Goal: Obtain resource: Download file/media

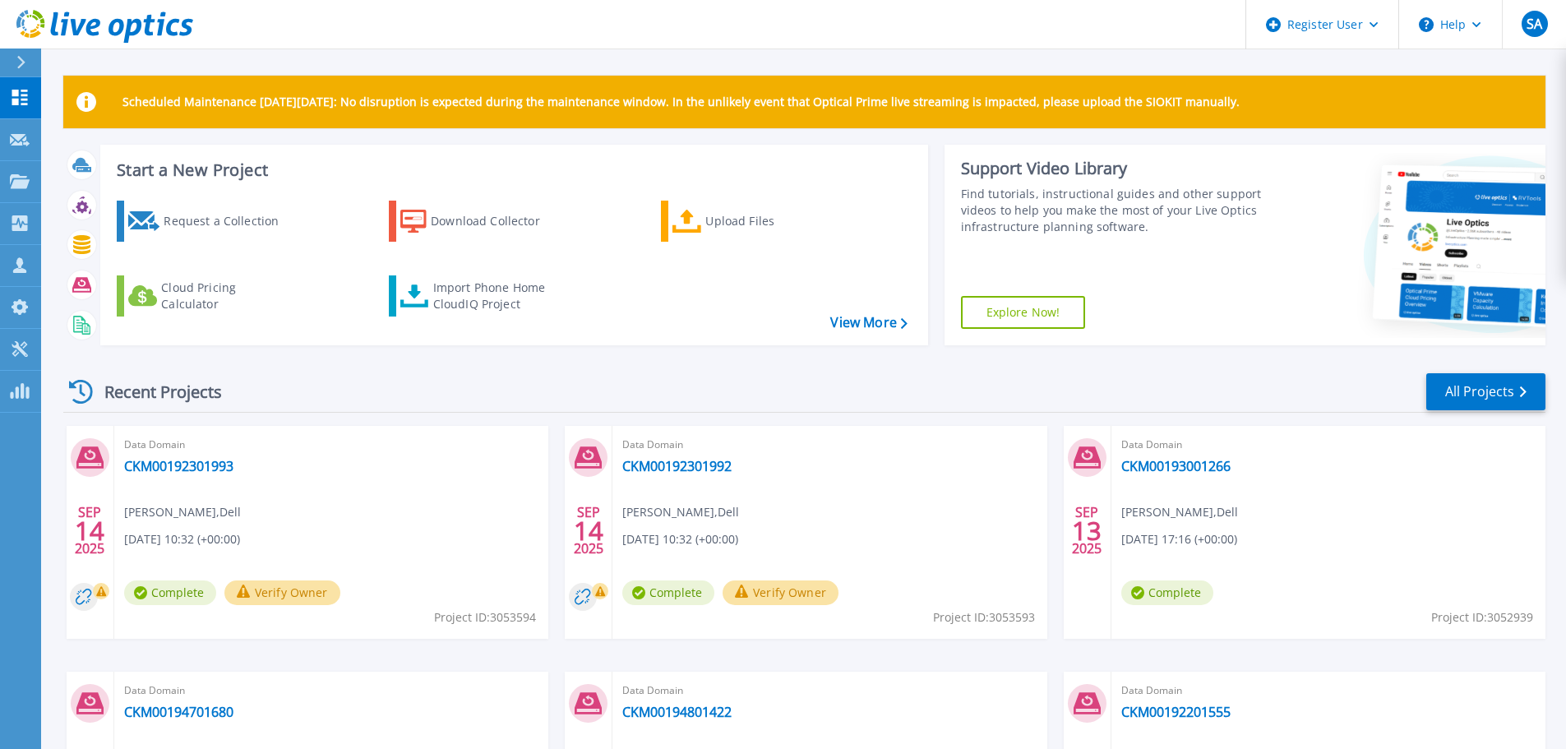
click at [454, 428] on div "Data Domain CKM00192301993 [PERSON_NAME] , Dell [DATE] 10:32 (+00:00) Complete …" at bounding box center [331, 532] width 434 height 213
click at [215, 465] on link "CKM00192301993" at bounding box center [178, 466] width 109 height 16
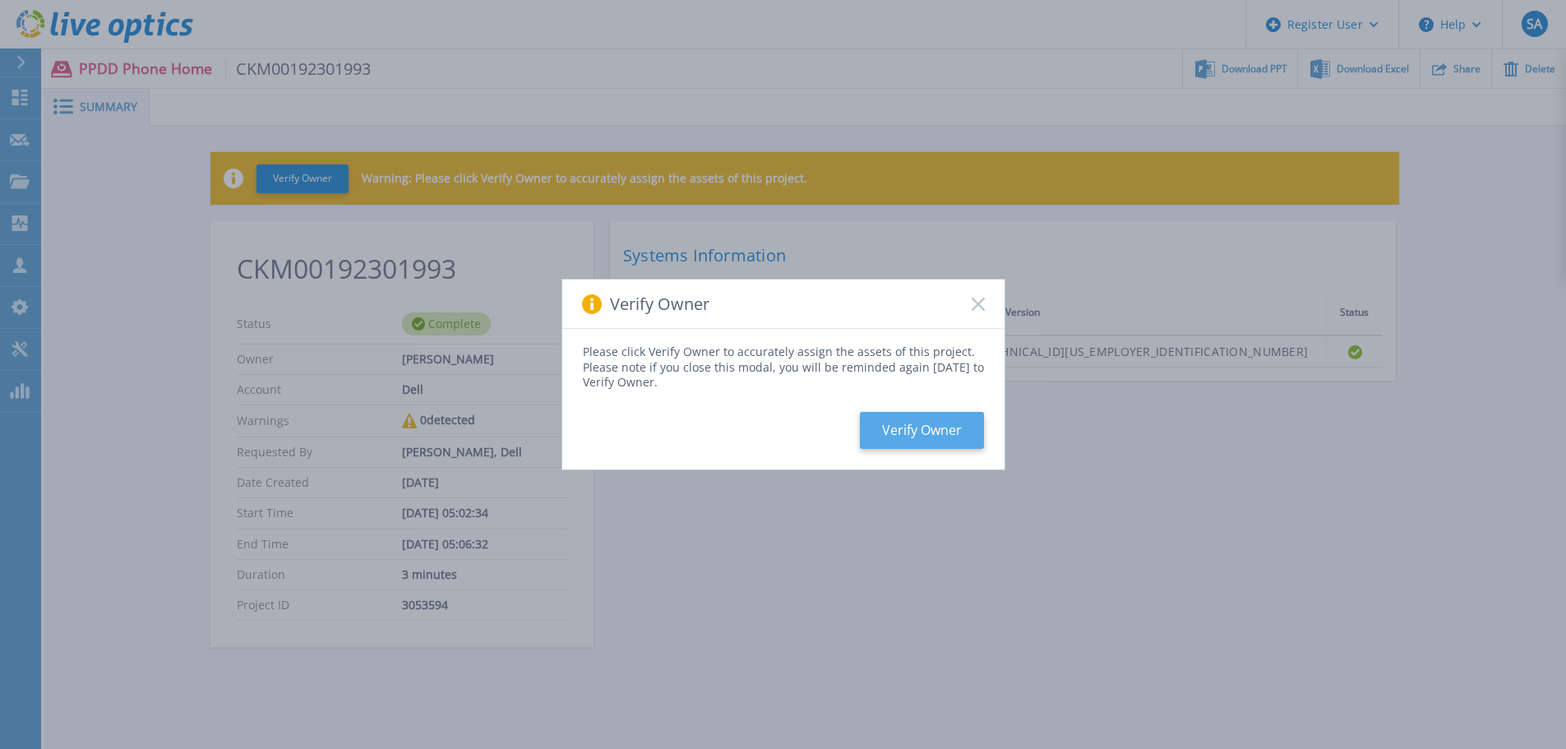
click at [983, 422] on button "Verify Owner" at bounding box center [922, 430] width 124 height 37
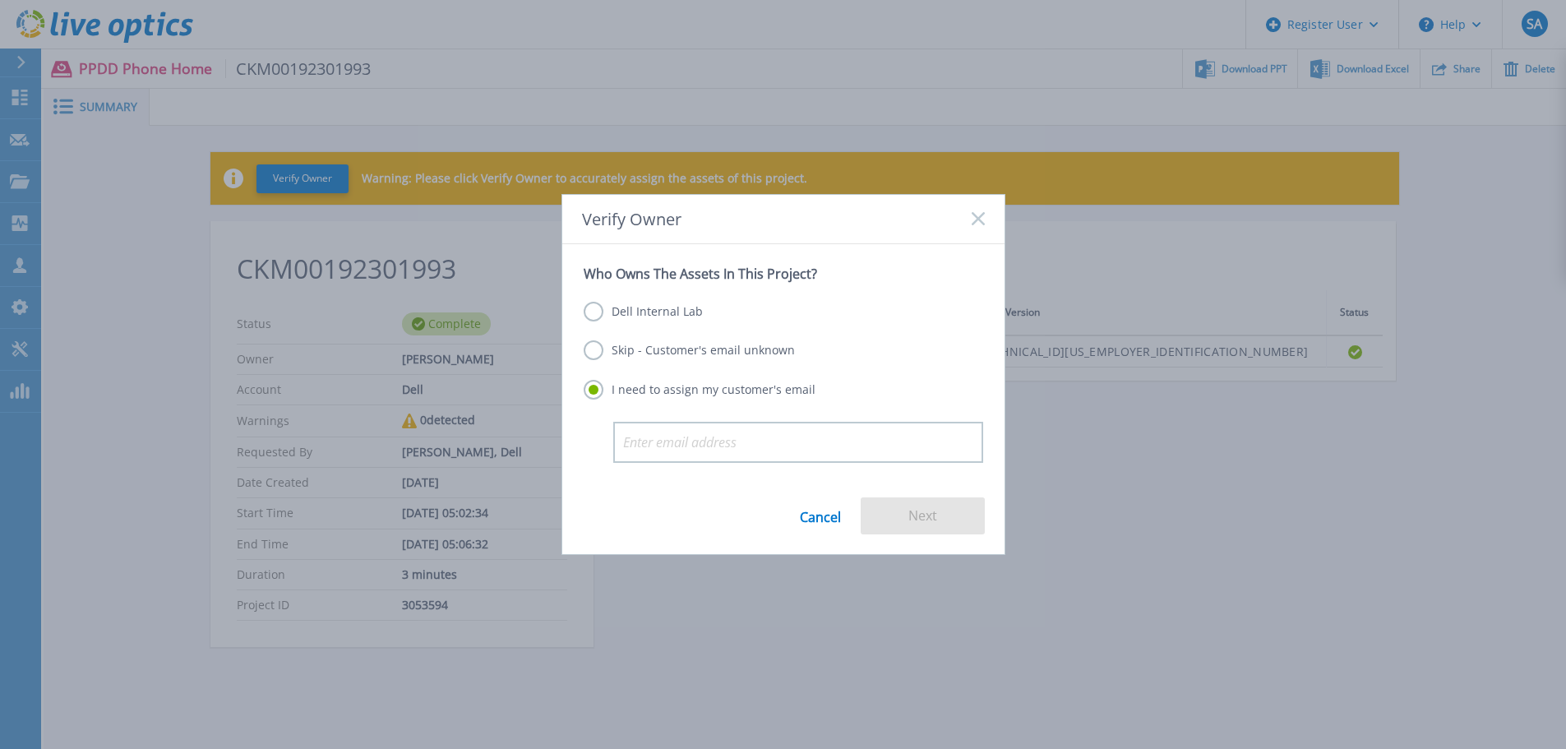
click at [663, 298] on div "Dell Internal Lab Skip - Customer's email unknown I need to assign my customer'…" at bounding box center [784, 352] width 400 height 140
click at [663, 312] on label "Dell Internal Lab" at bounding box center [643, 312] width 119 height 20
click at [0, 0] on input "Dell Internal Lab" at bounding box center [0, 0] width 0 height 0
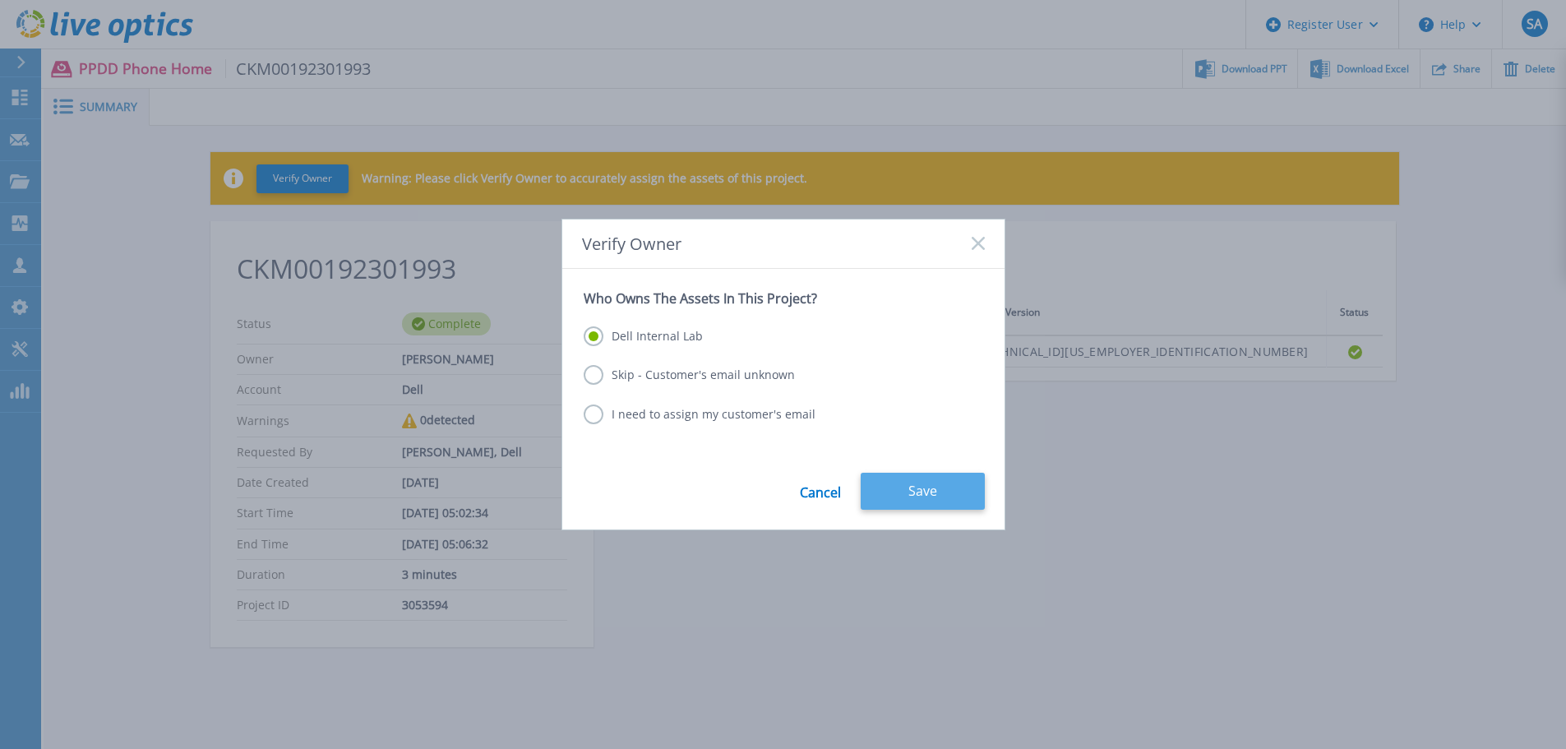
click at [977, 504] on button "Save" at bounding box center [923, 491] width 124 height 37
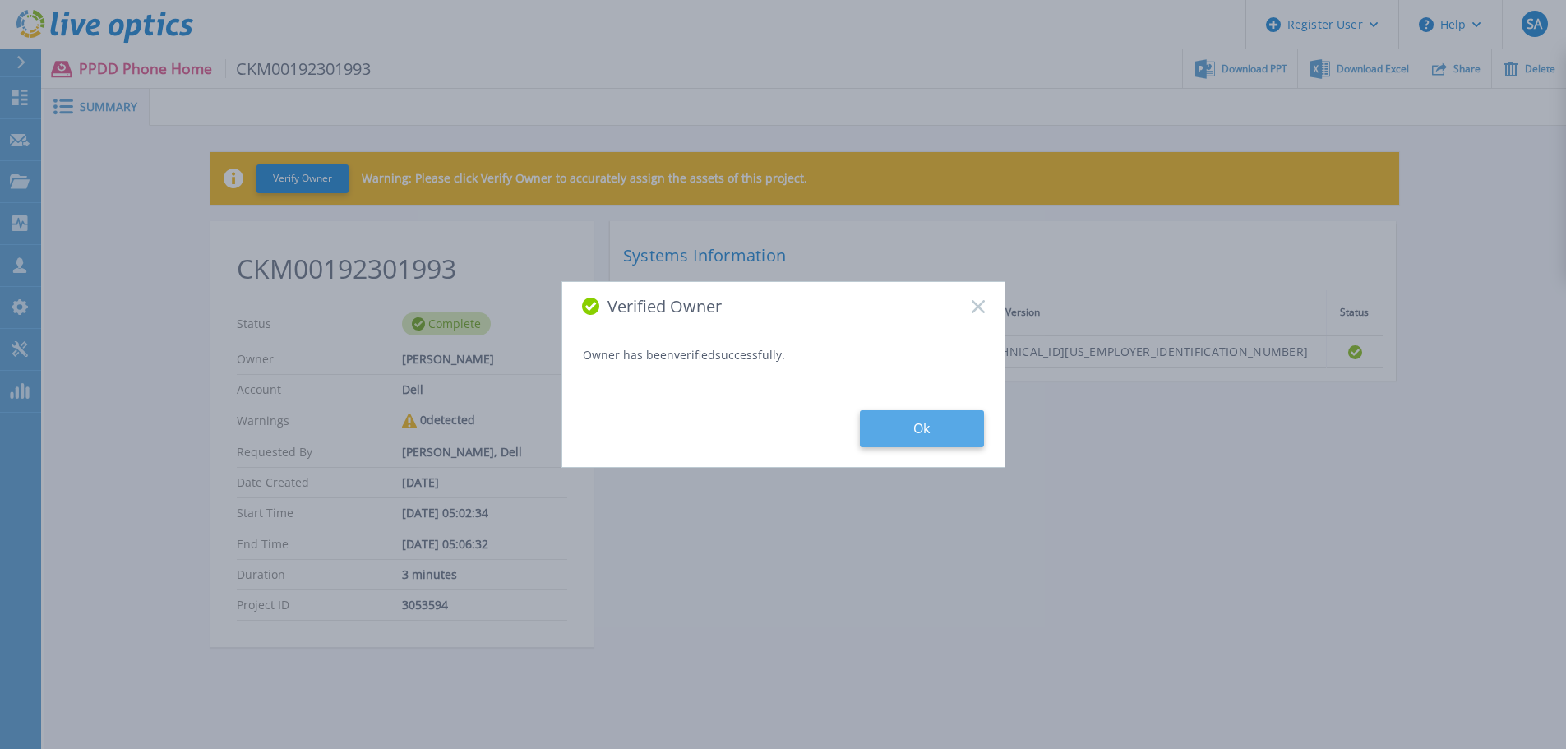
click at [925, 429] on button "Ok" at bounding box center [922, 428] width 124 height 37
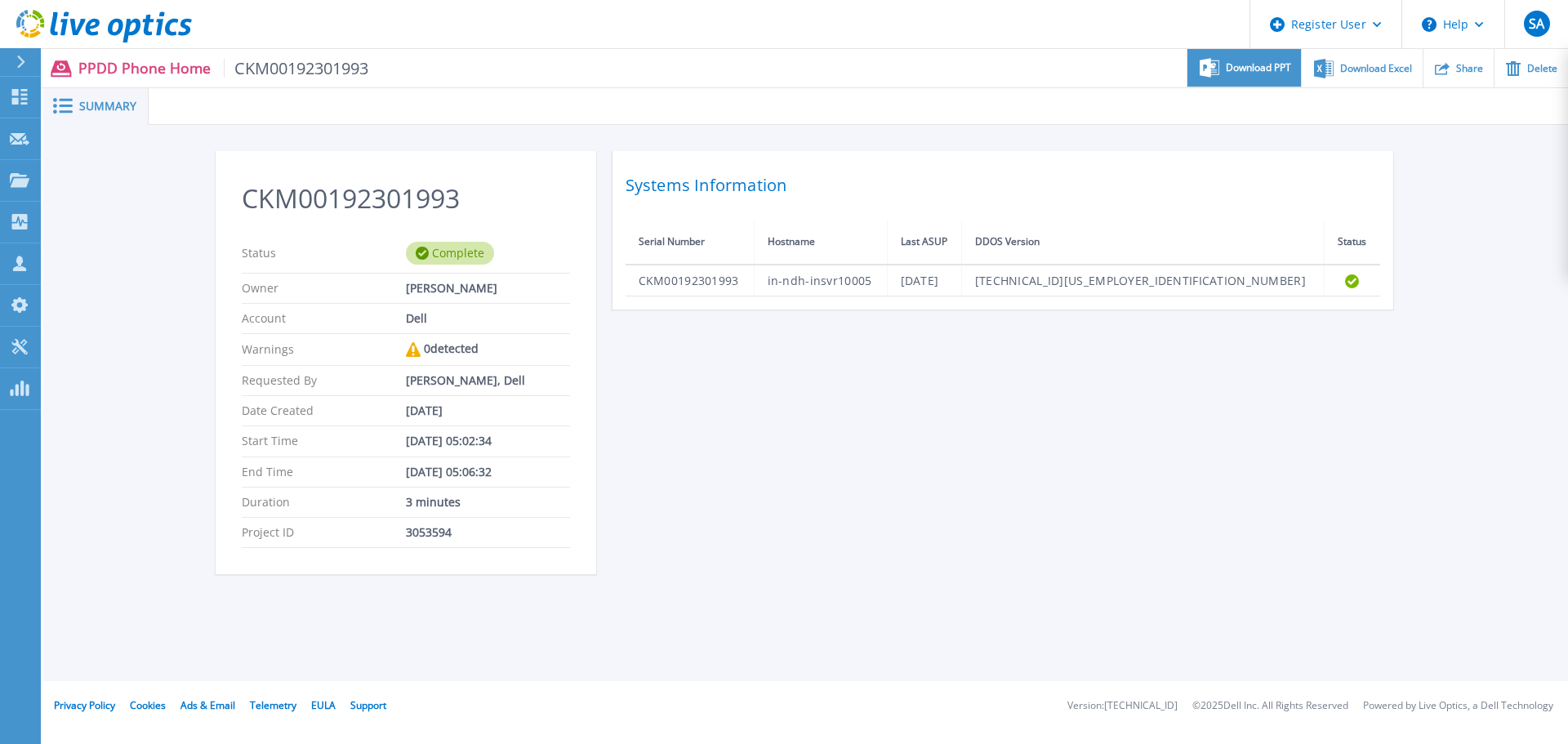
click at [1214, 85] on div "Download PPT" at bounding box center [1243, 68] width 113 height 39
